Goal: Transaction & Acquisition: Purchase product/service

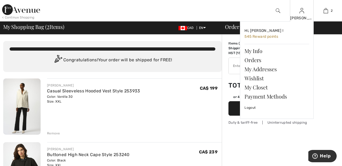
click at [302, 13] on img at bounding box center [301, 10] width 5 height 6
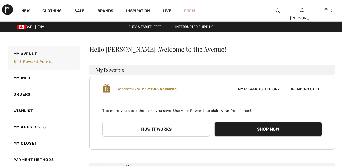
click at [276, 9] on img at bounding box center [277, 10] width 5 height 6
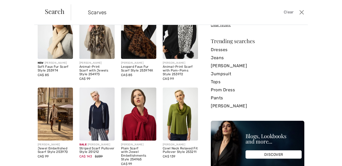
scroll to position [43, 0]
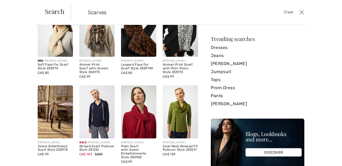
type input "Scarves"
click at [62, 41] on img at bounding box center [55, 30] width 35 height 53
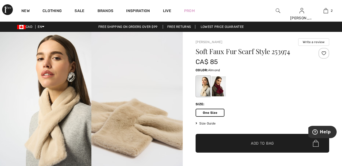
click at [326, 53] on div at bounding box center [323, 53] width 11 height 11
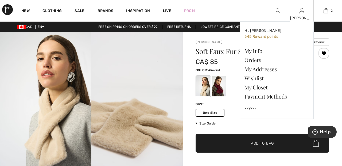
click at [301, 13] on img at bounding box center [301, 10] width 5 height 6
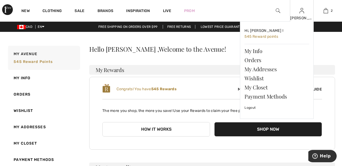
click at [301, 13] on img at bounding box center [301, 10] width 5 height 6
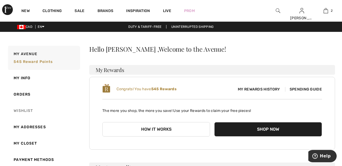
click at [32, 109] on link "Wishlist" at bounding box center [43, 110] width 73 height 16
